Goal: Task Accomplishment & Management: Manage account settings

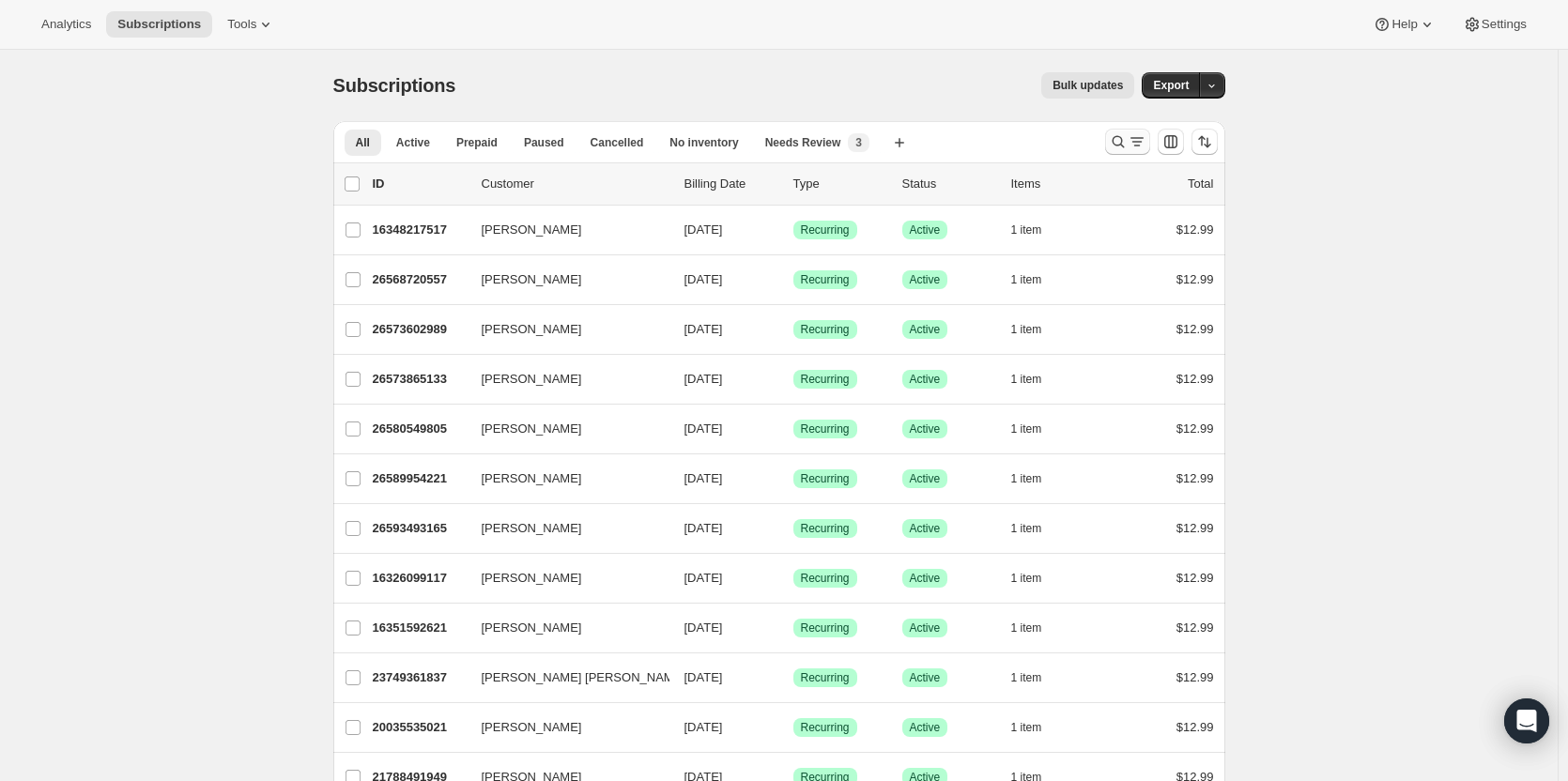
click at [1121, 145] on icon "Search and filter results" at bounding box center [1118, 142] width 19 height 19
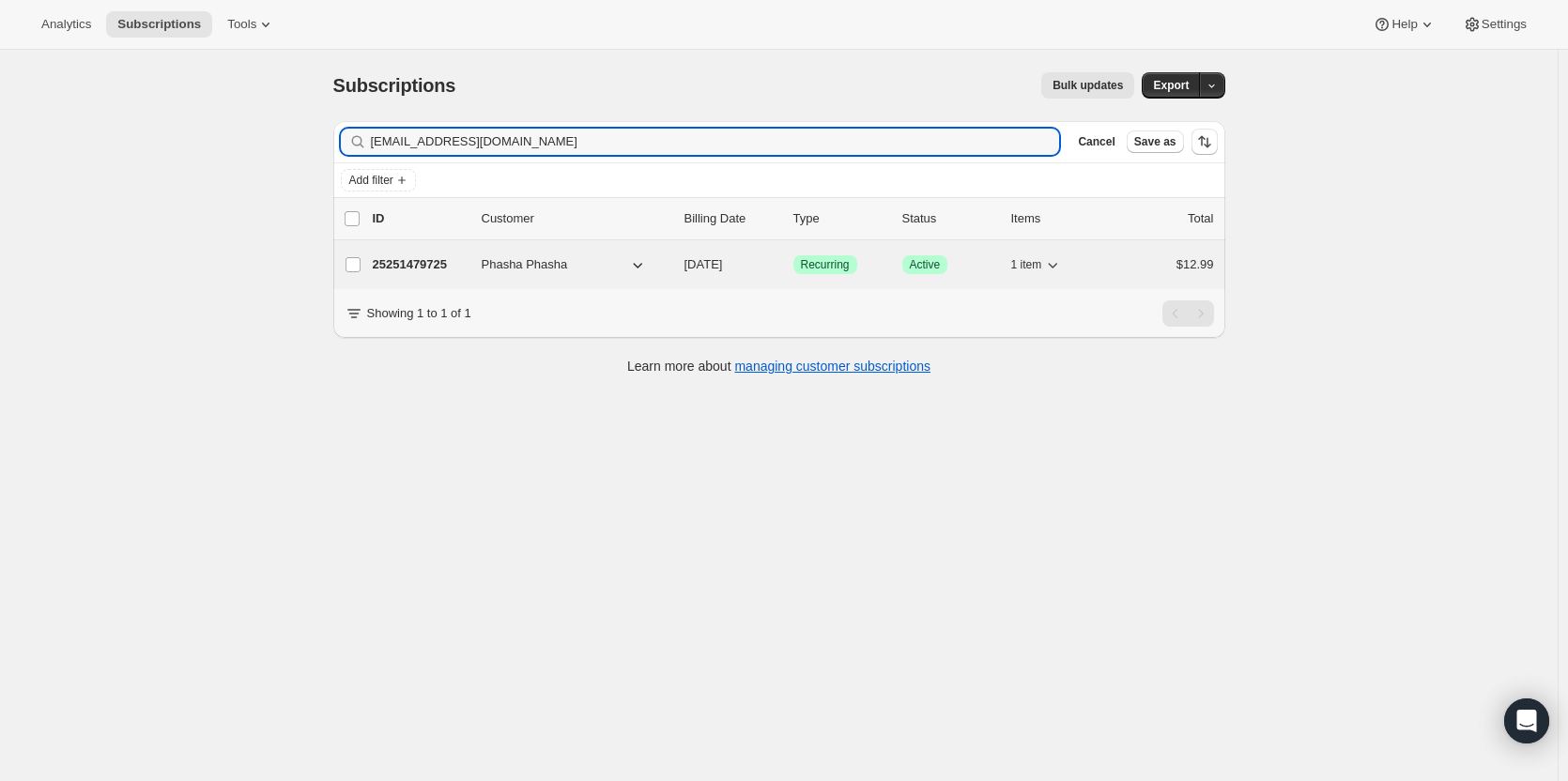
type input "[EMAIL_ADDRESS][DOMAIN_NAME]"
click at [411, 266] on p "25251479725" at bounding box center [420, 265] width 94 height 19
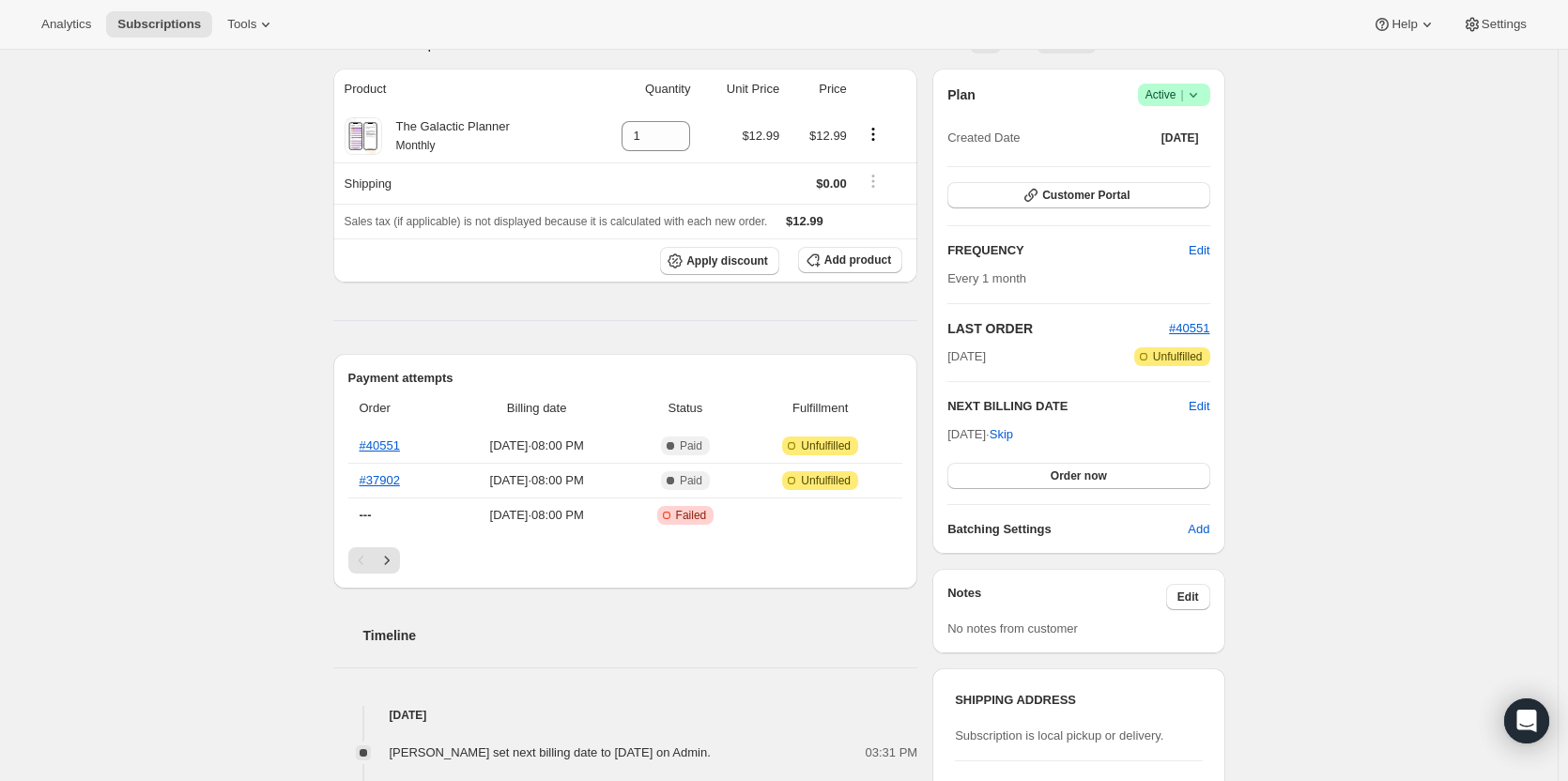
scroll to position [376, 0]
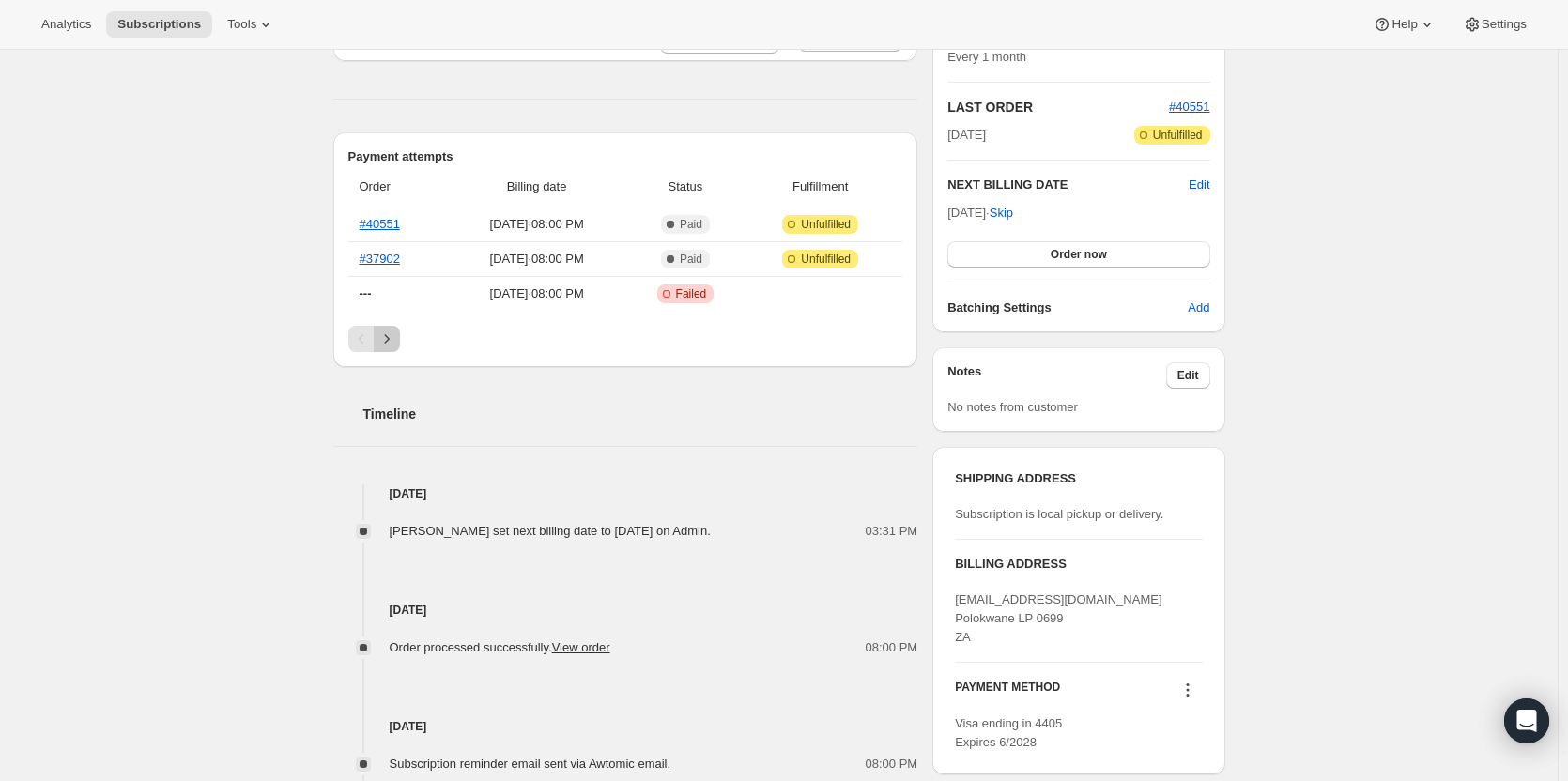
click at [391, 347] on icon "Next" at bounding box center [387, 339] width 19 height 19
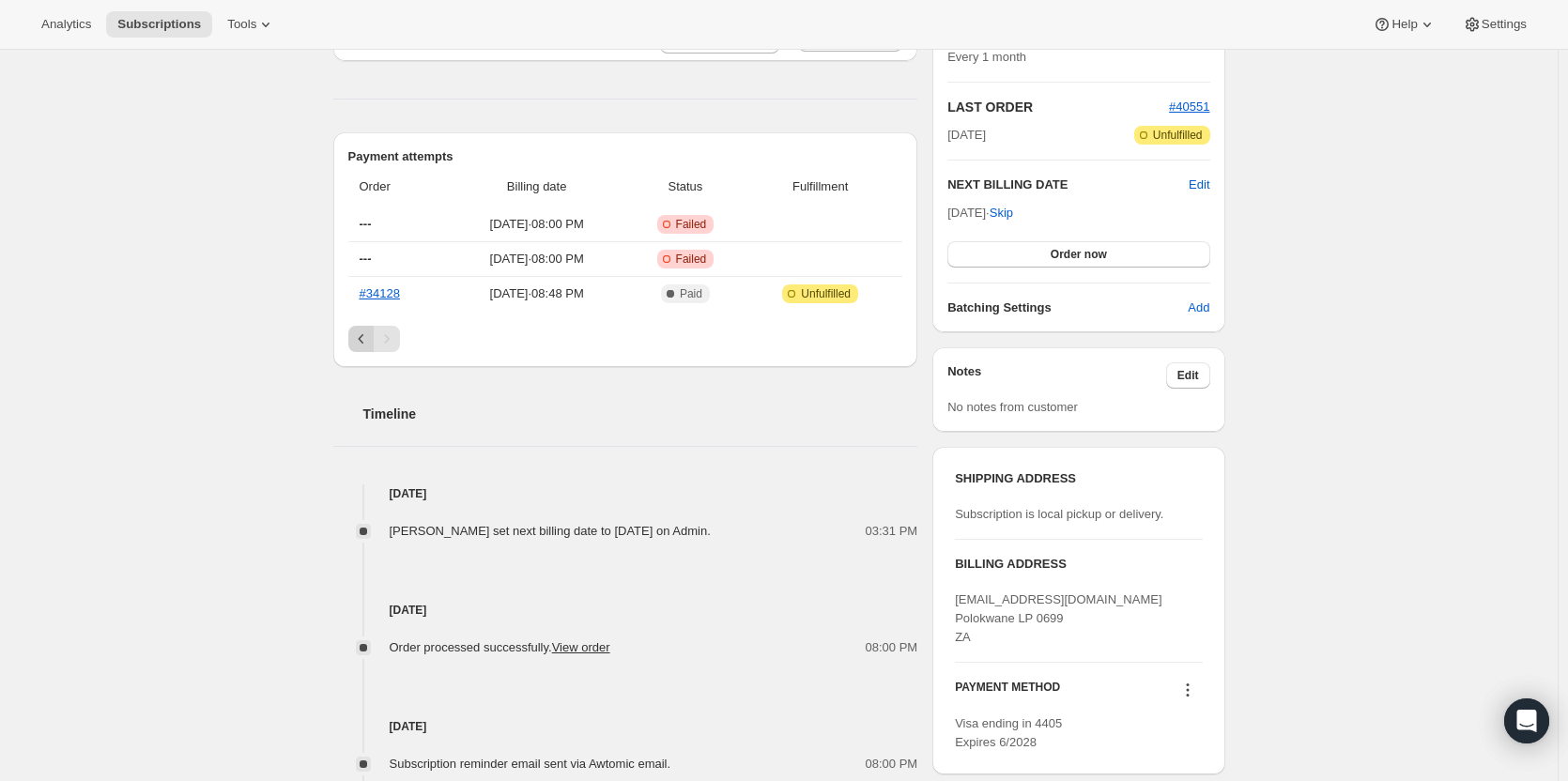
click at [359, 342] on icon "Previous" at bounding box center [362, 339] width 19 height 19
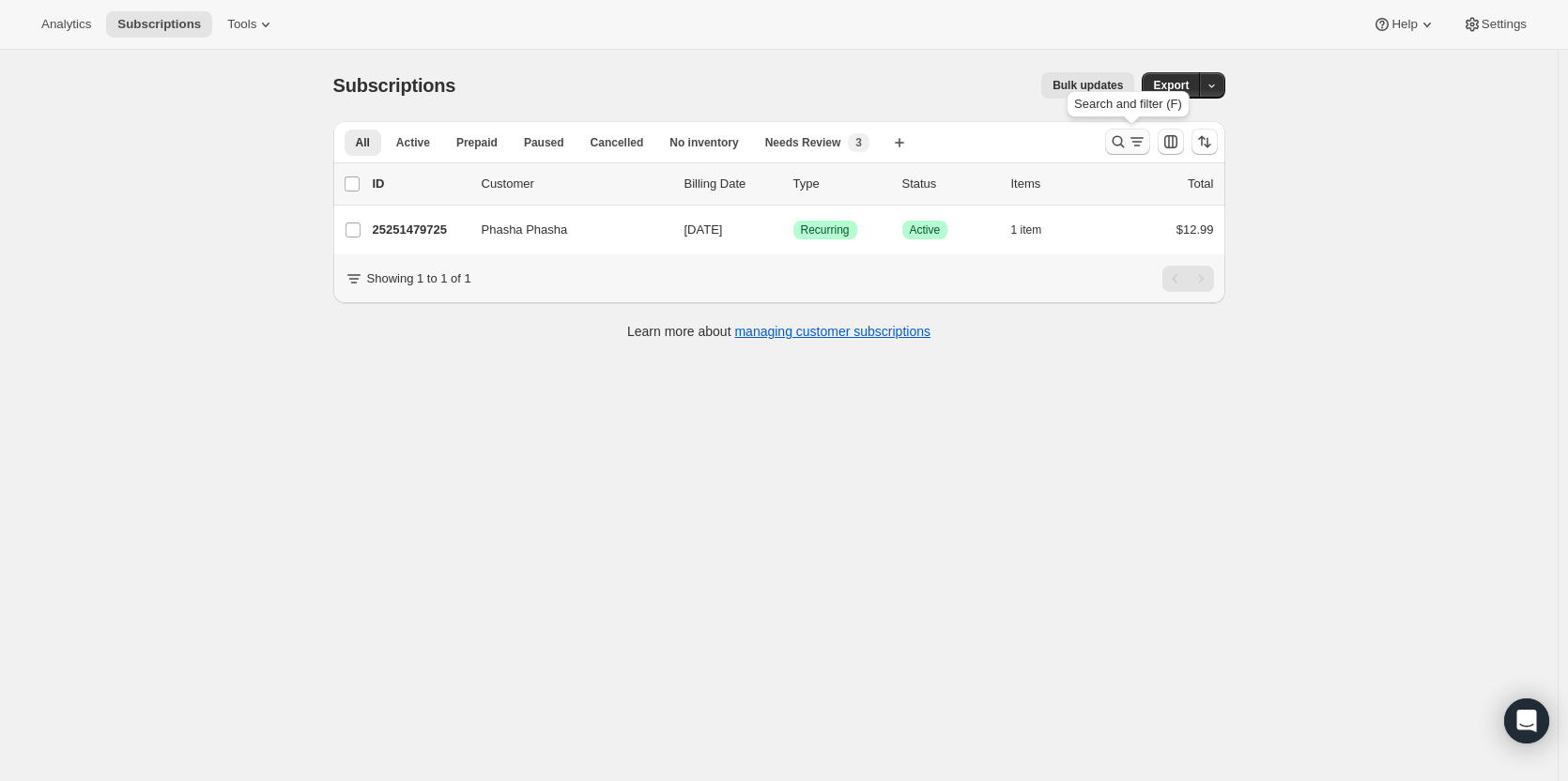
click at [1126, 143] on icon "Search and filter results" at bounding box center [1118, 142] width 19 height 19
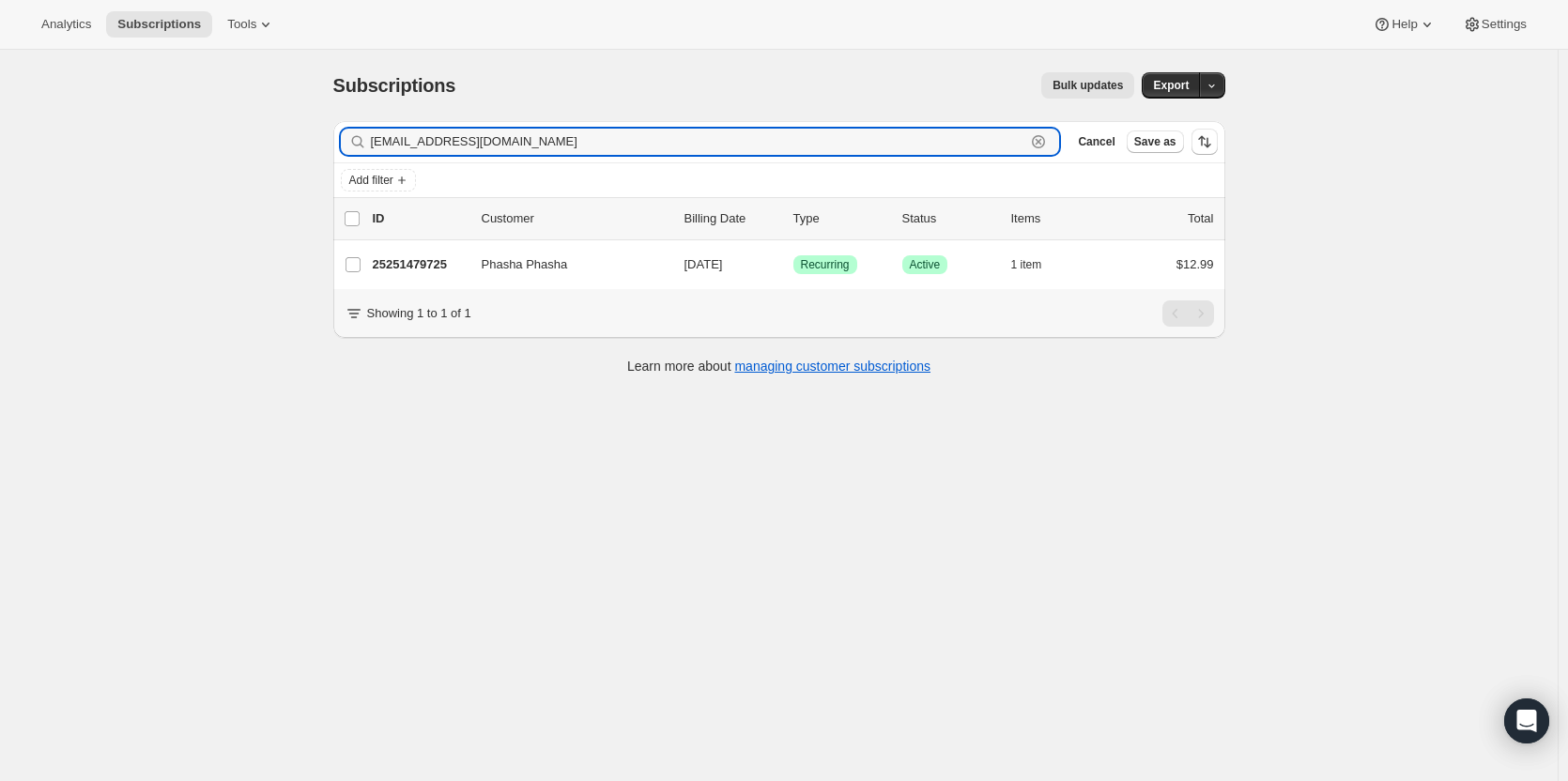
click at [1044, 148] on icon "button" at bounding box center [1038, 142] width 13 height 13
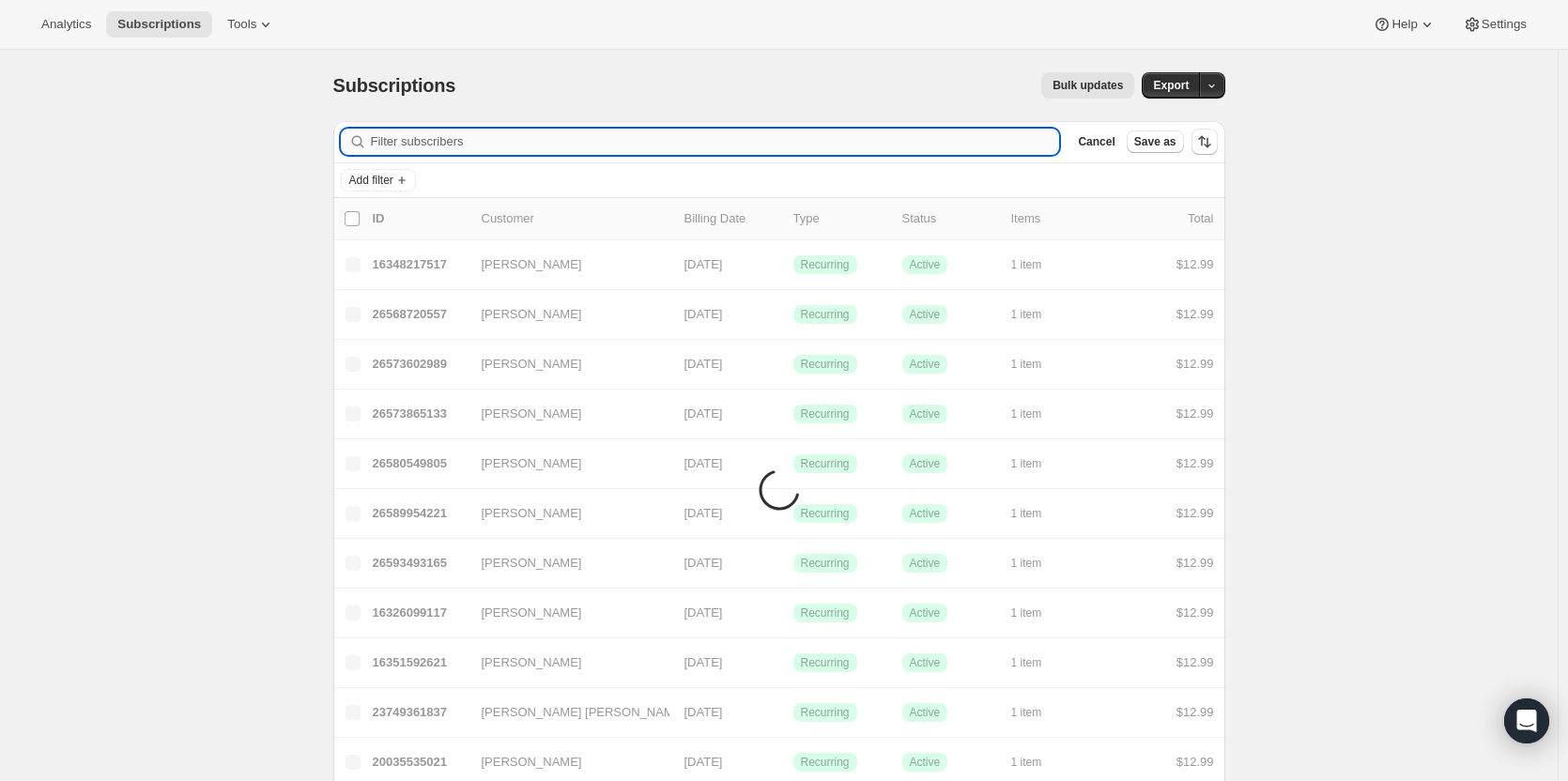
click at [707, 146] on input "Filter subscribers" at bounding box center [715, 142] width 689 height 26
paste input "[EMAIL_ADDRESS][DOMAIN_NAME]"
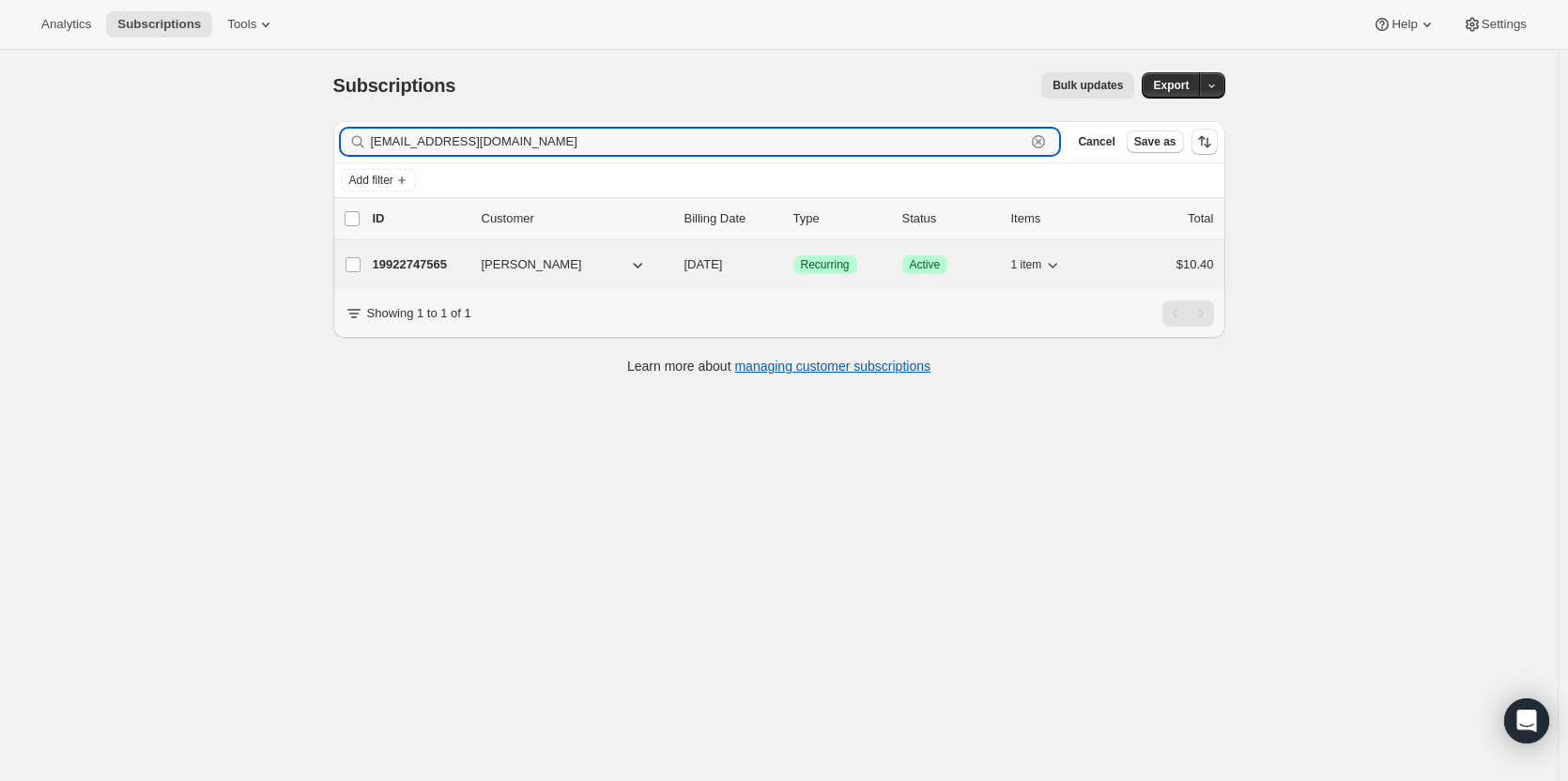
type input "[EMAIL_ADDRESS][DOMAIN_NAME]"
click at [519, 271] on span "[PERSON_NAME]" at bounding box center [532, 265] width 101 height 19
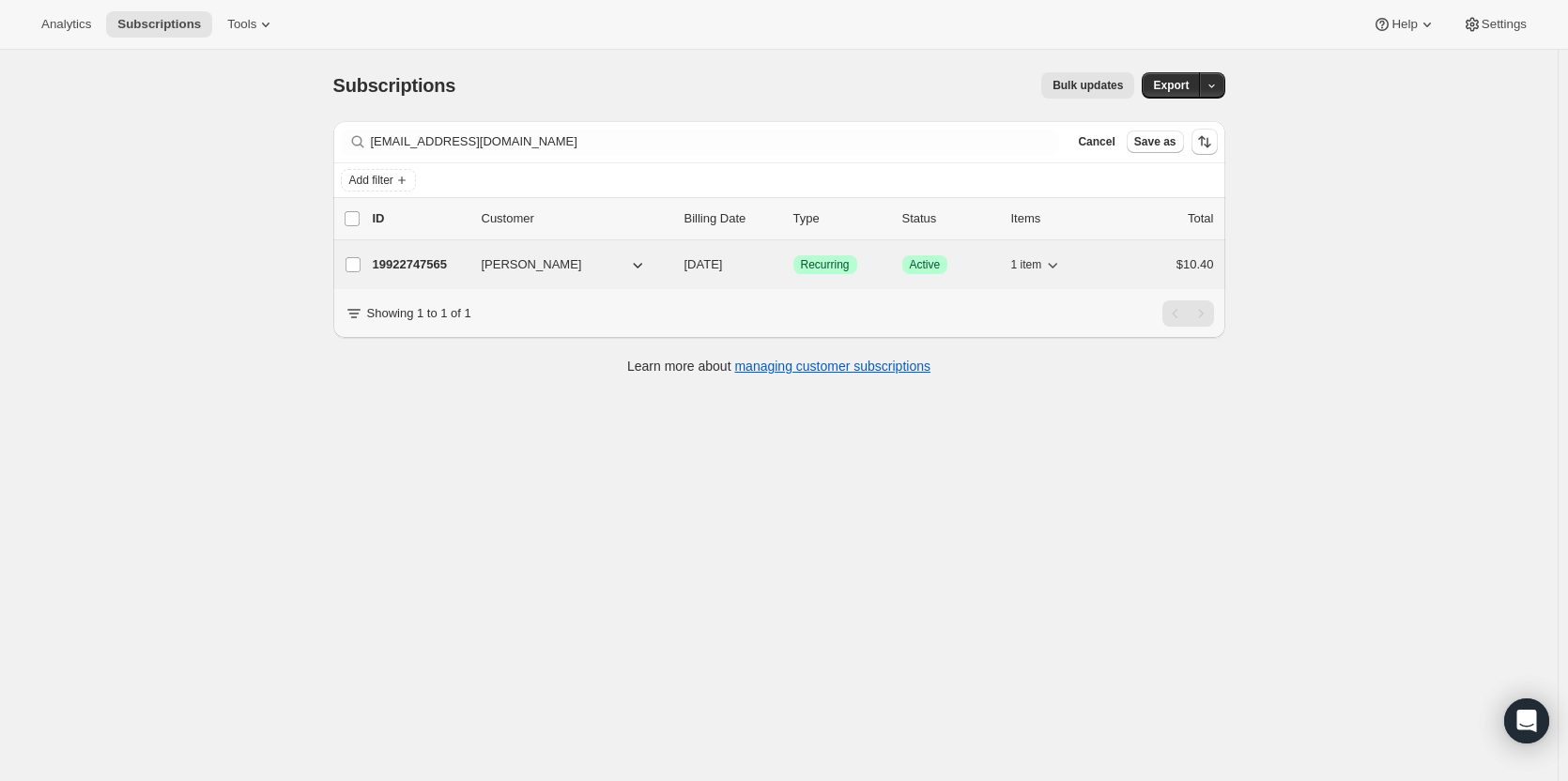
click at [442, 265] on p "19922747565" at bounding box center [420, 265] width 94 height 19
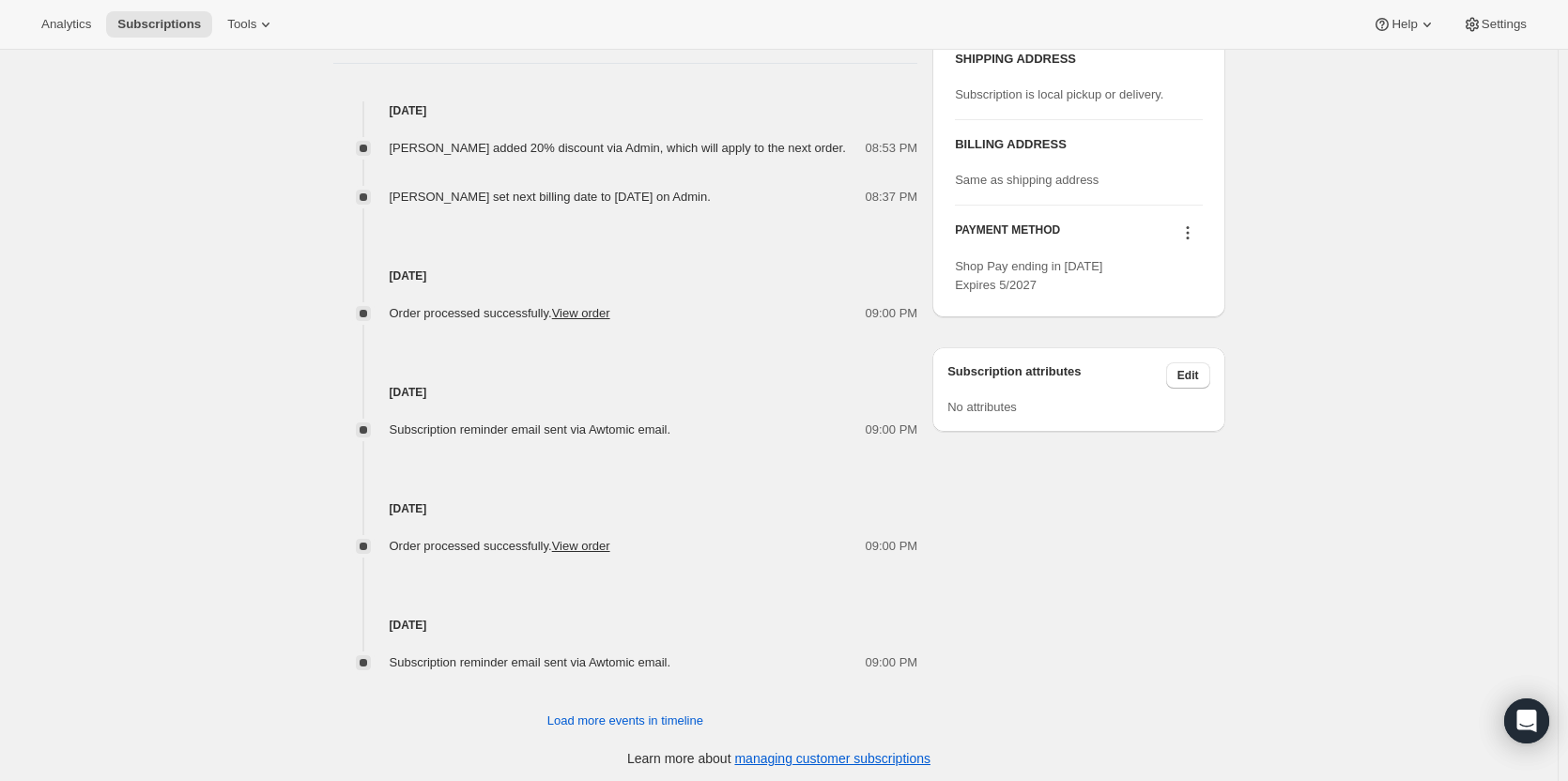
scroll to position [801, 0]
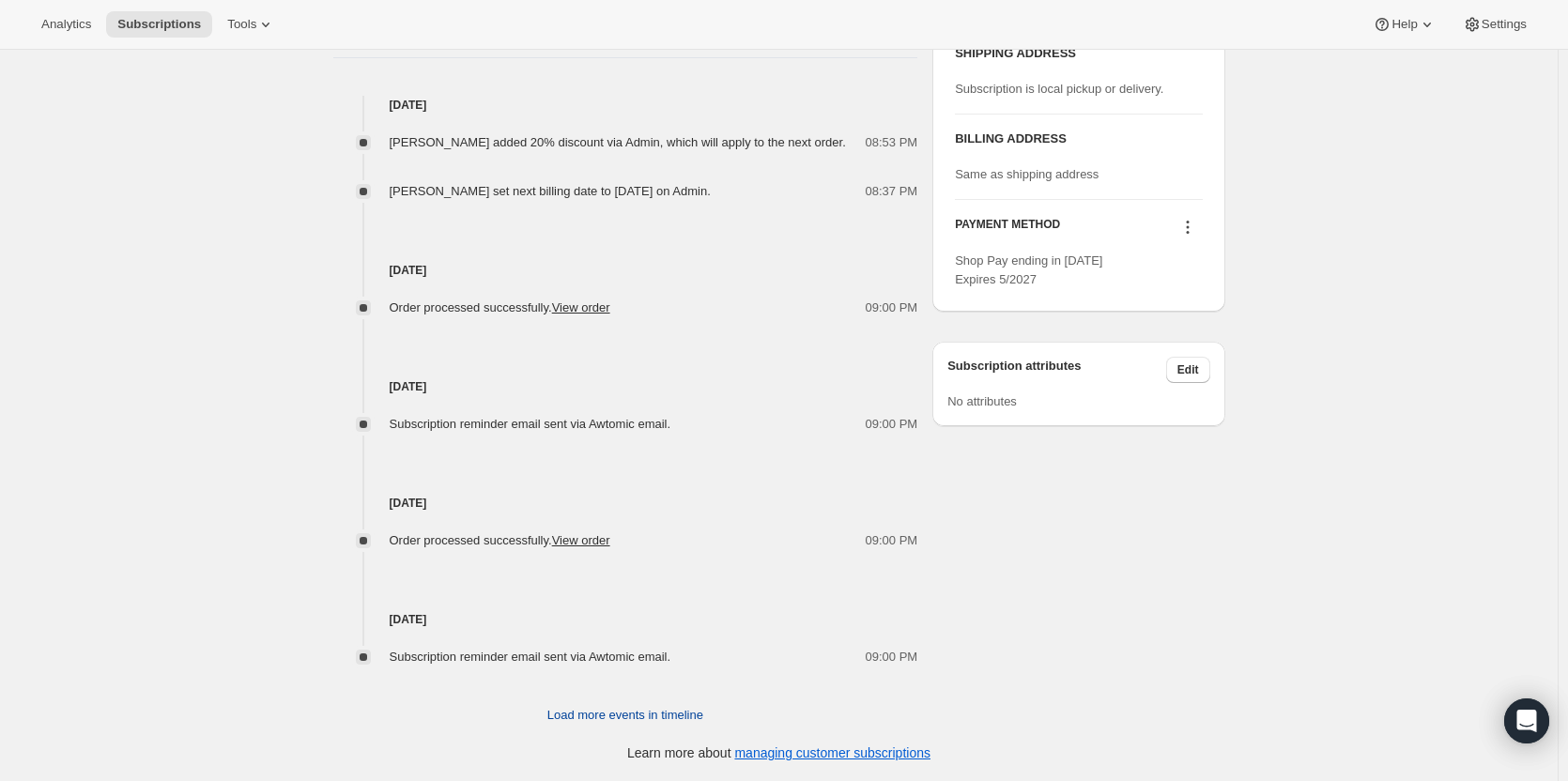
click at [651, 718] on span "Load more events in timeline" at bounding box center [626, 715] width 156 height 19
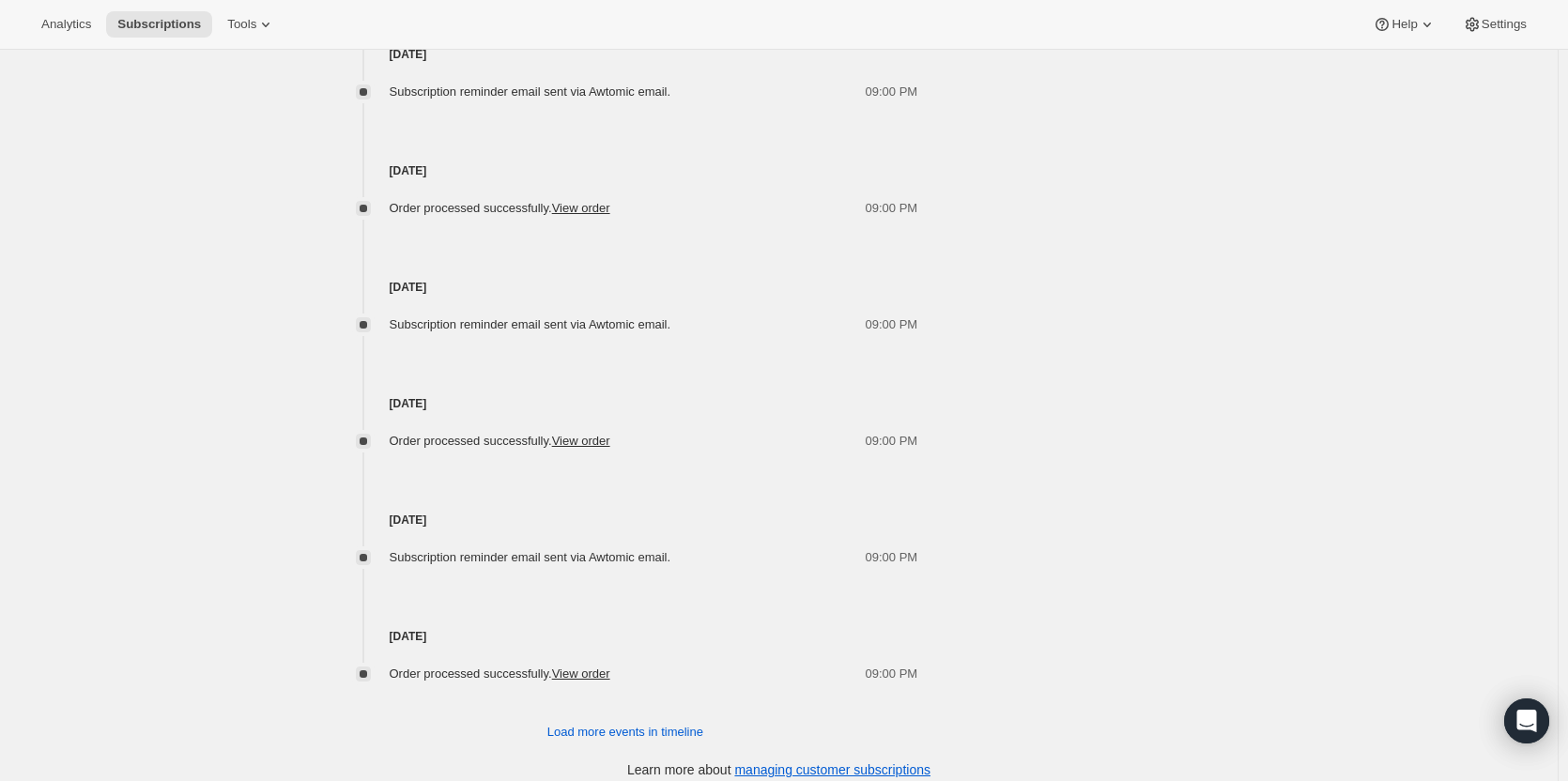
scroll to position [1383, 0]
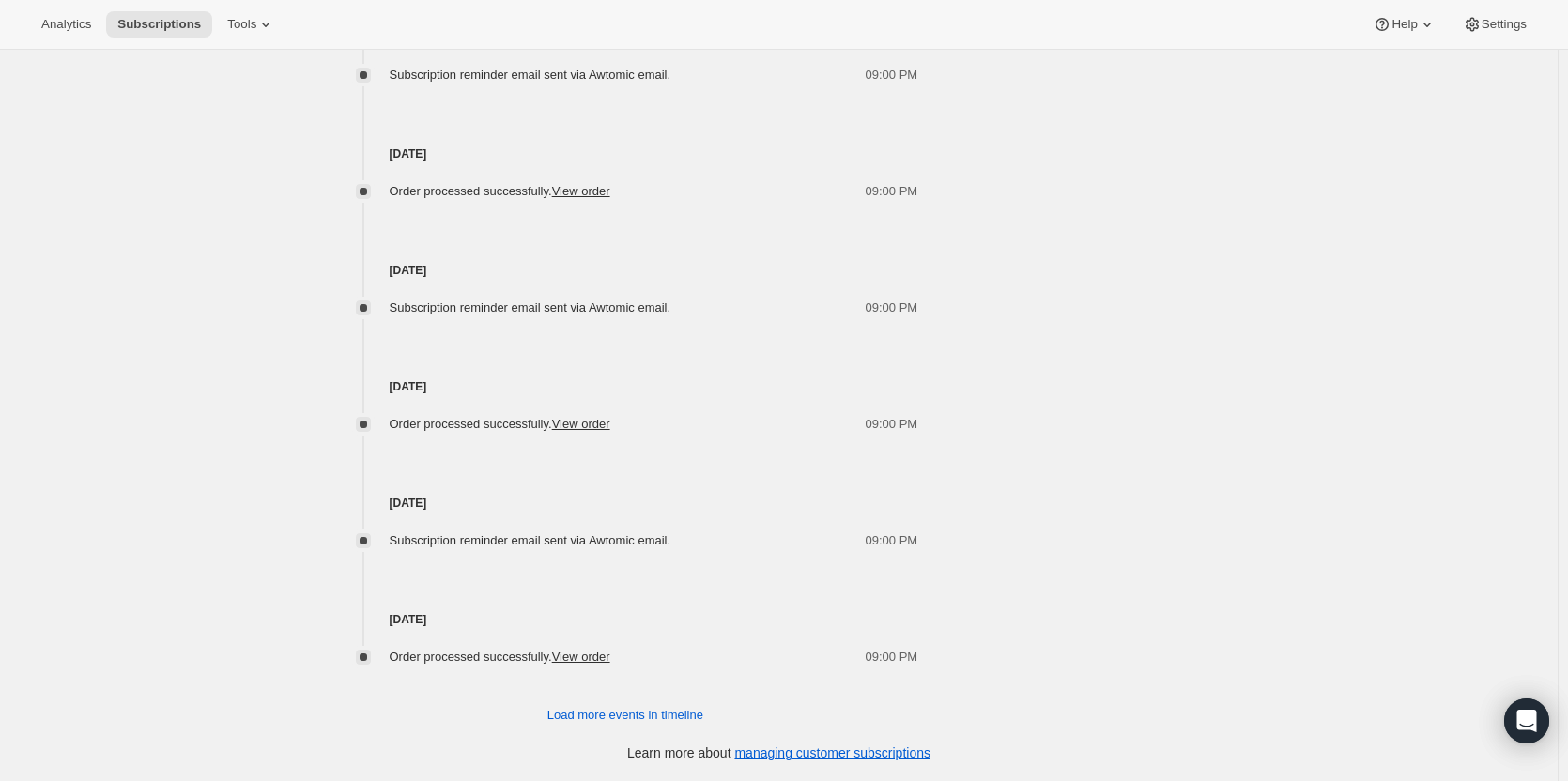
drag, startPoint x: 395, startPoint y: 619, endPoint x: 485, endPoint y: 624, distance: 90.1
click at [485, 624] on h4 "[DATE]" at bounding box center [626, 620] width 585 height 19
click at [476, 624] on h4 "[DATE]" at bounding box center [626, 620] width 585 height 19
click at [437, 621] on h4 "[DATE]" at bounding box center [626, 620] width 585 height 19
drag, startPoint x: 468, startPoint y: 617, endPoint x: 400, endPoint y: 625, distance: 68.5
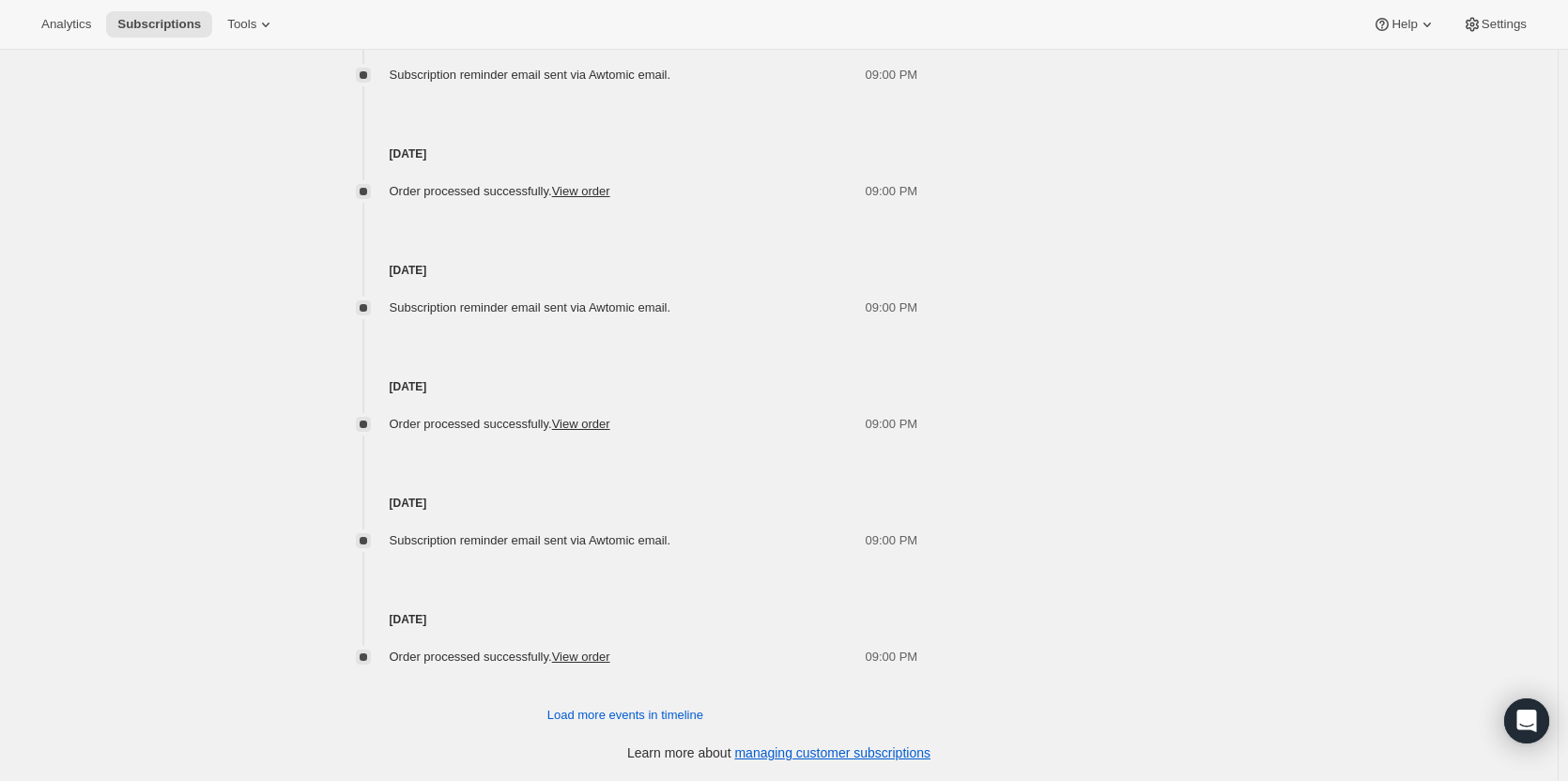
click at [400, 625] on h4 "[DATE]" at bounding box center [626, 620] width 585 height 19
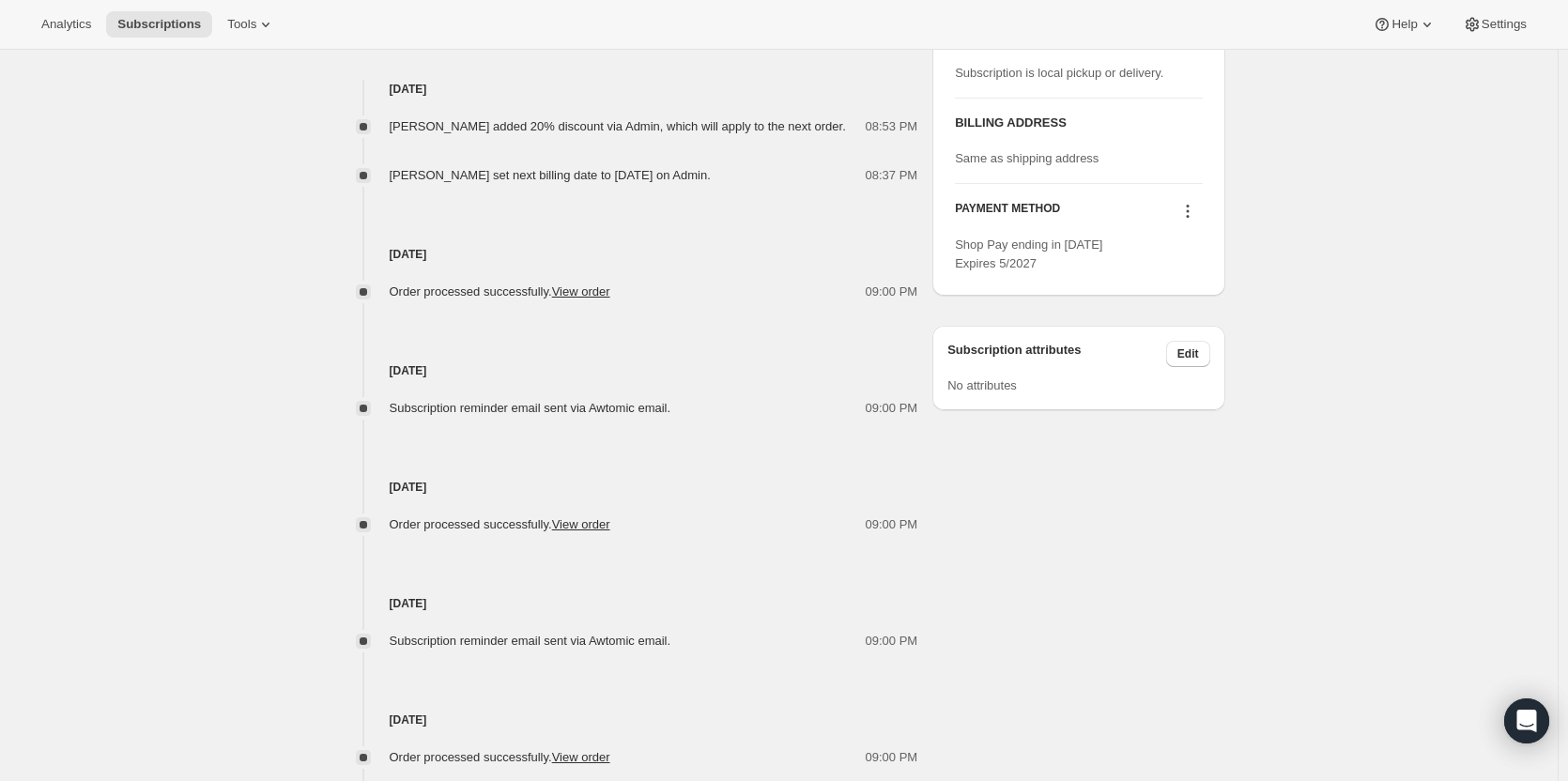
scroll to position [820, 0]
click at [577, 122] on span "[PERSON_NAME] added 20% discount via Admin, which will apply to the next order." at bounding box center [618, 123] width 457 height 14
click at [722, 174] on div "[PERSON_NAME] set next billing date to [DATE] on Admin." at bounding box center [556, 173] width 333 height 19
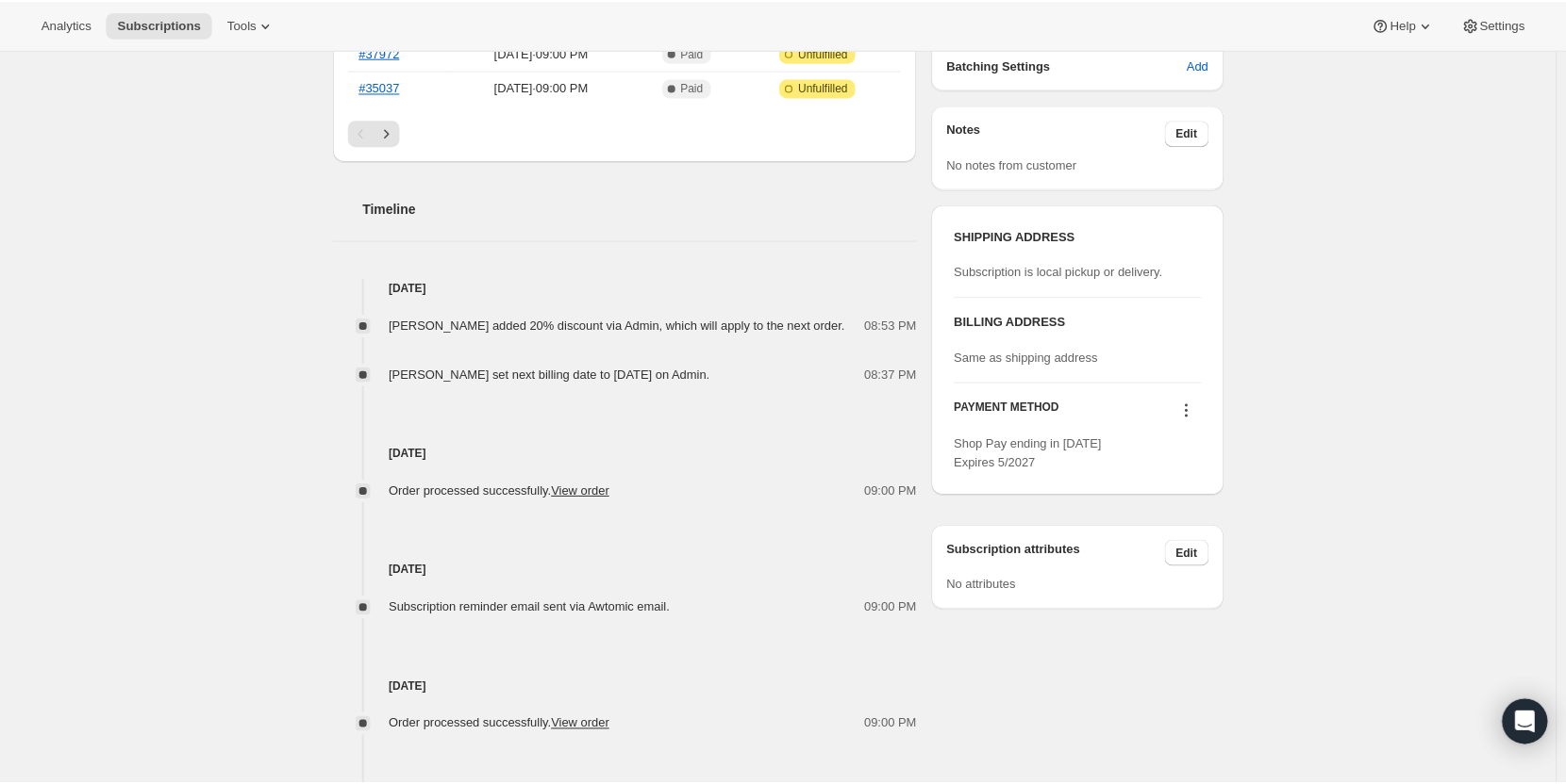
scroll to position [634, 0]
